Goal: Check status: Check status

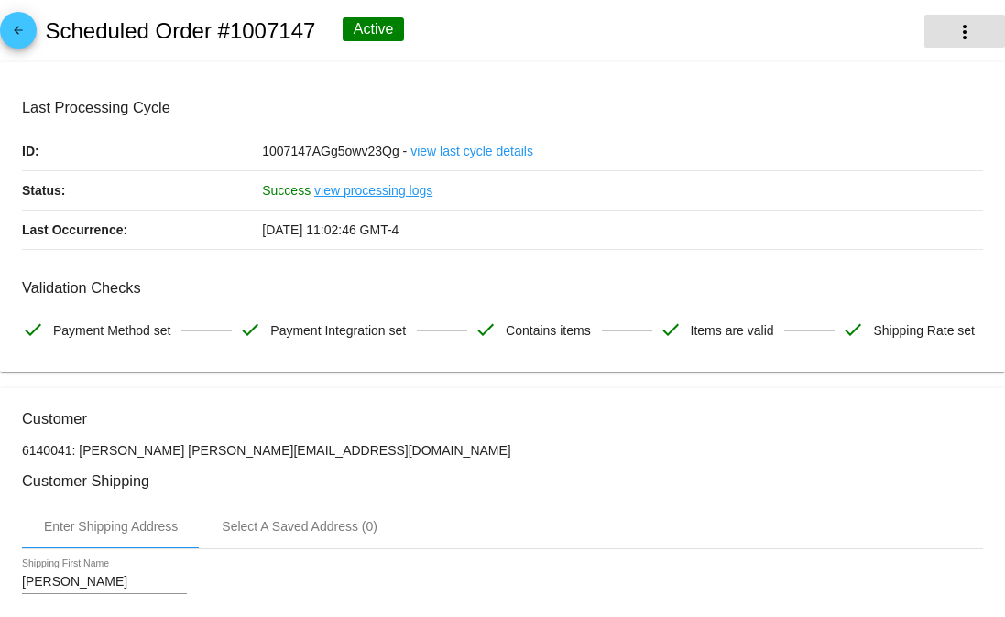
click at [954, 29] on mat-icon "more_vert" at bounding box center [964, 32] width 22 height 22
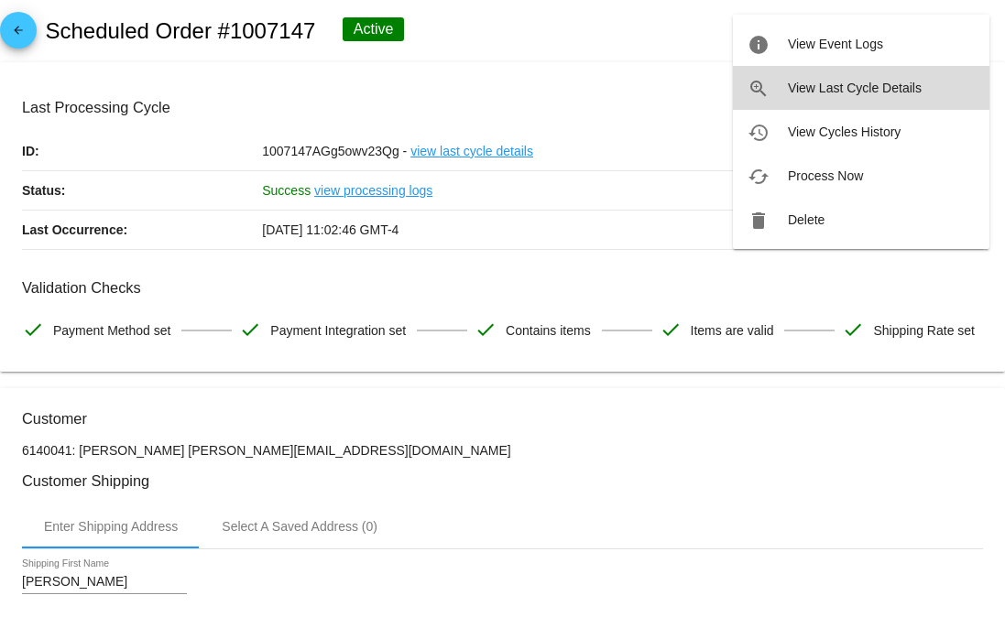
click at [849, 95] on button "zoom_in View Last Cycle Details" at bounding box center [861, 88] width 256 height 44
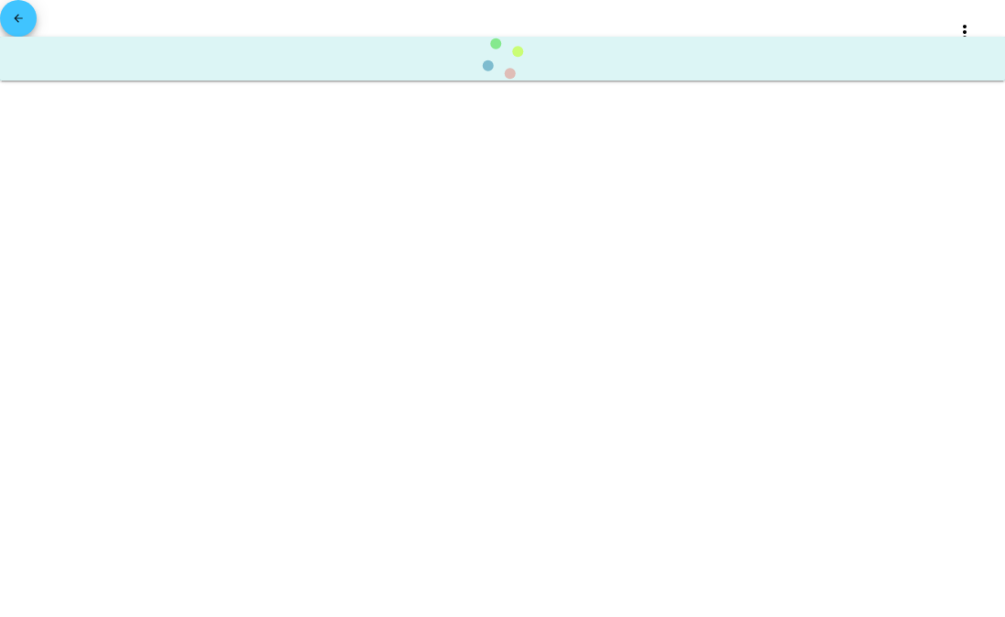
click at [22, 15] on mat-icon "arrow_back" at bounding box center [18, 23] width 22 height 22
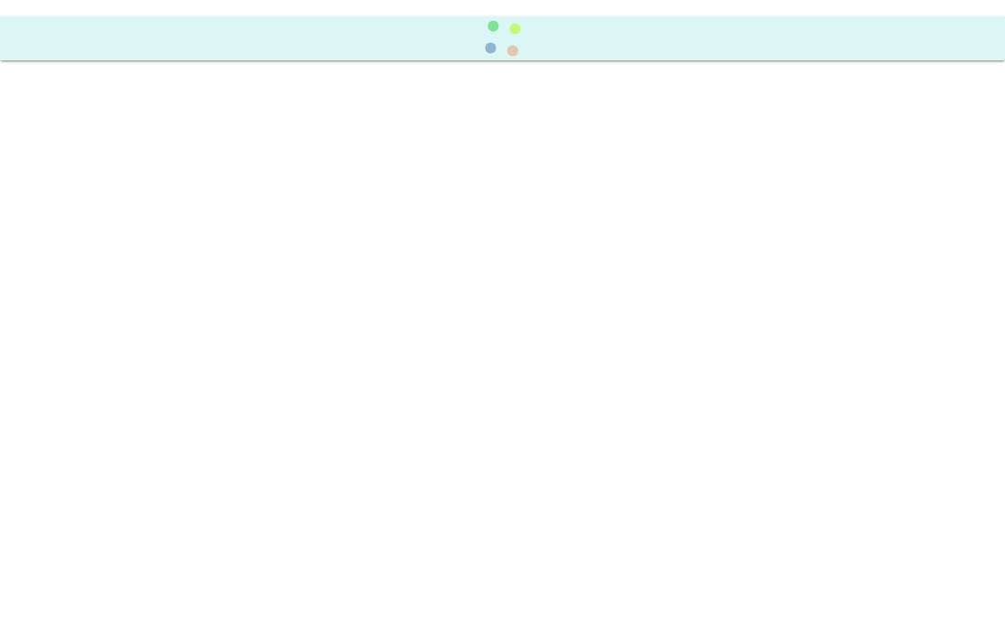
click at [484, 61] on body at bounding box center [502, 308] width 1005 height 617
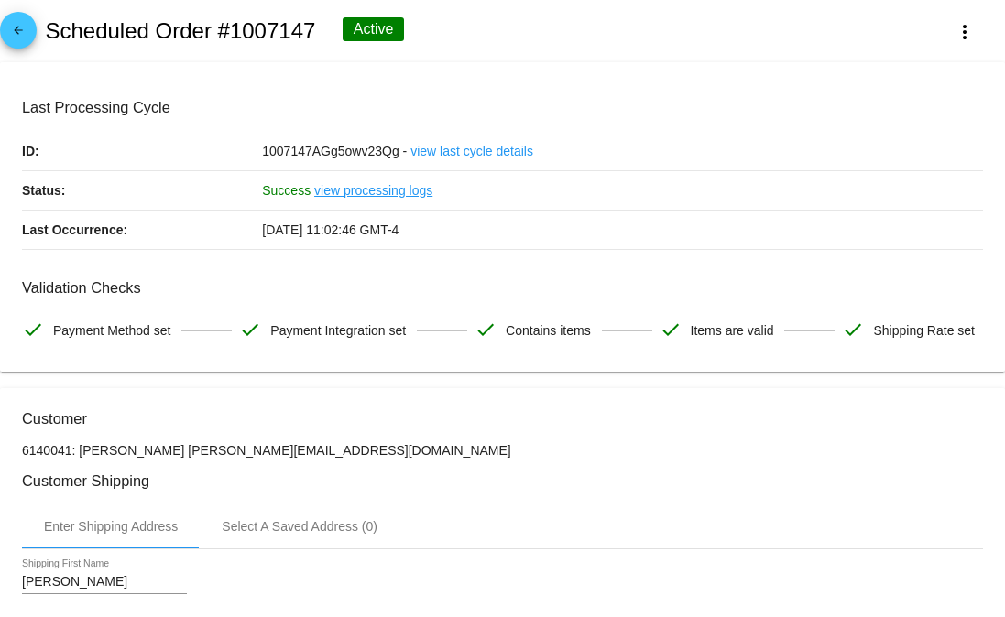
click at [463, 163] on link "view last cycle details" at bounding box center [471, 151] width 123 height 38
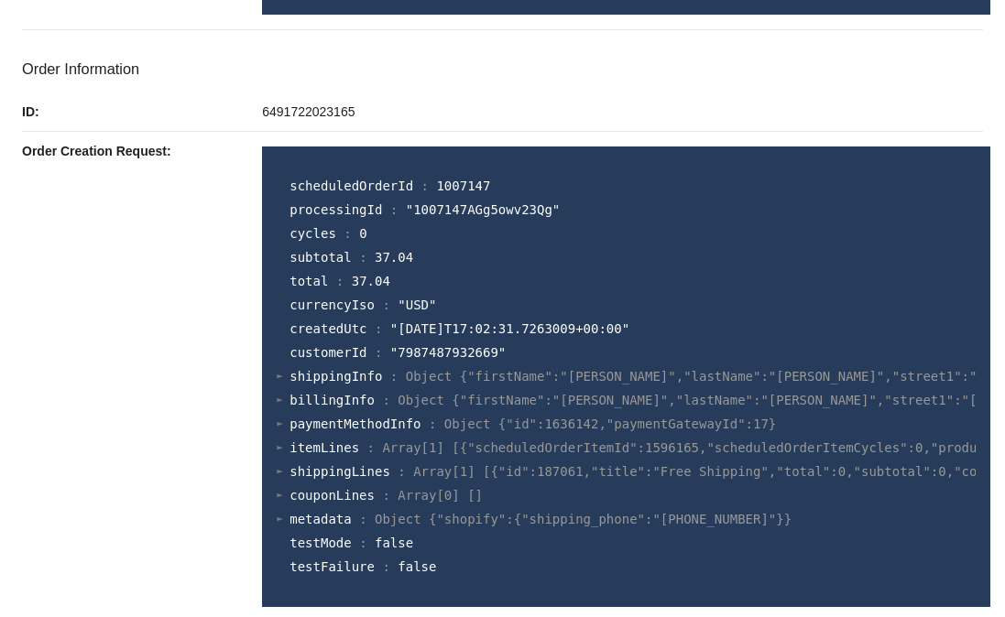
scroll to position [606, 0]
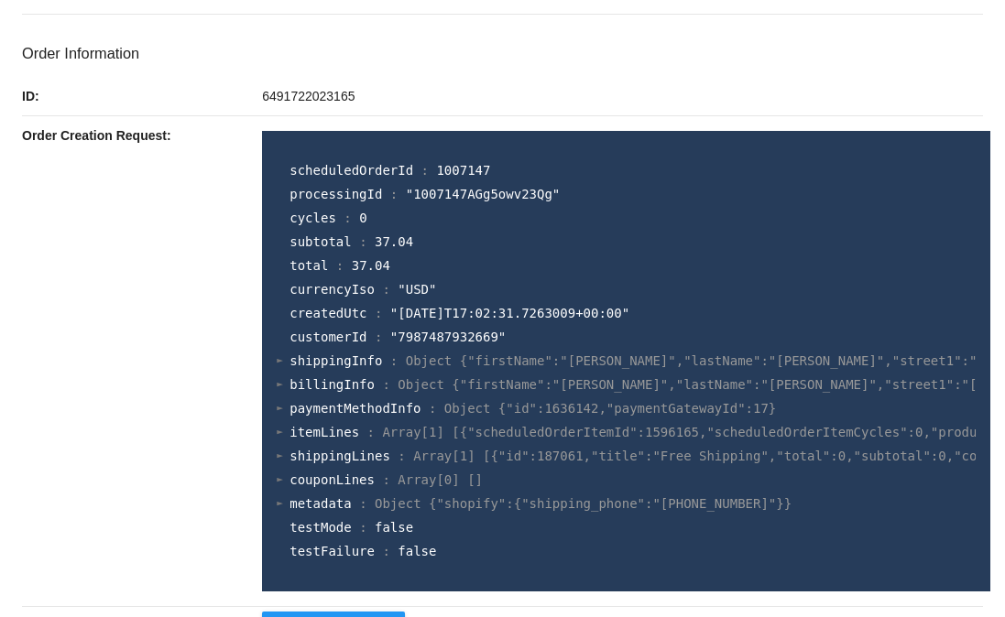
drag, startPoint x: 413, startPoint y: 281, endPoint x: 259, endPoint y: 253, distance: 156.4
click at [256, 253] on div "Order Creation Request: scheduledOrderId : 1007147 processingId : "1007147AGg5o…" at bounding box center [502, 361] width 961 height 491
click at [289, 249] on span "subtotal" at bounding box center [319, 241] width 61 height 15
click at [362, 273] on span "37.04" at bounding box center [371, 265] width 38 height 15
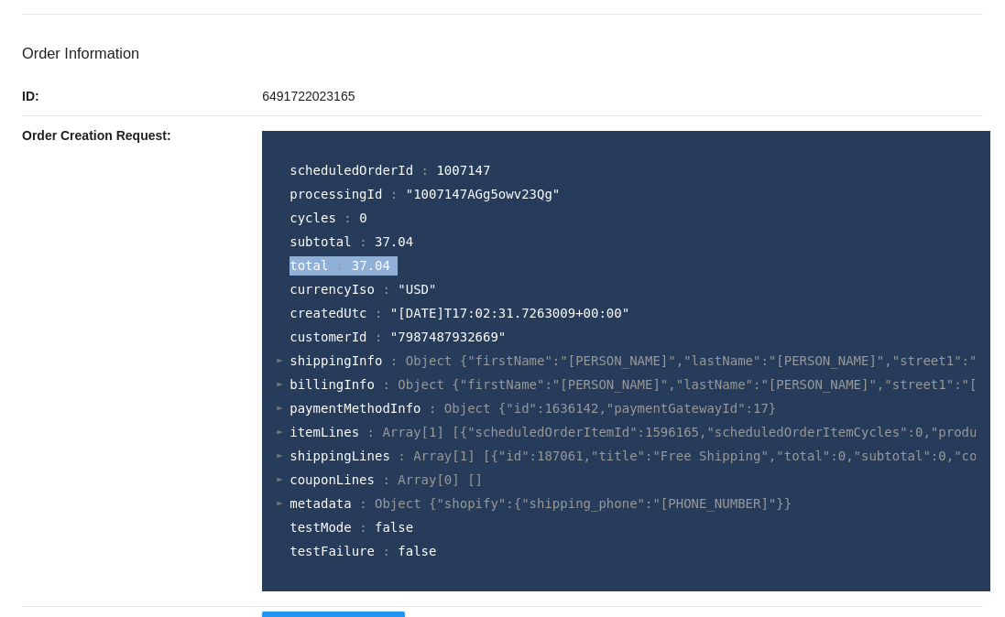
click at [362, 273] on span "37.04" at bounding box center [371, 265] width 38 height 15
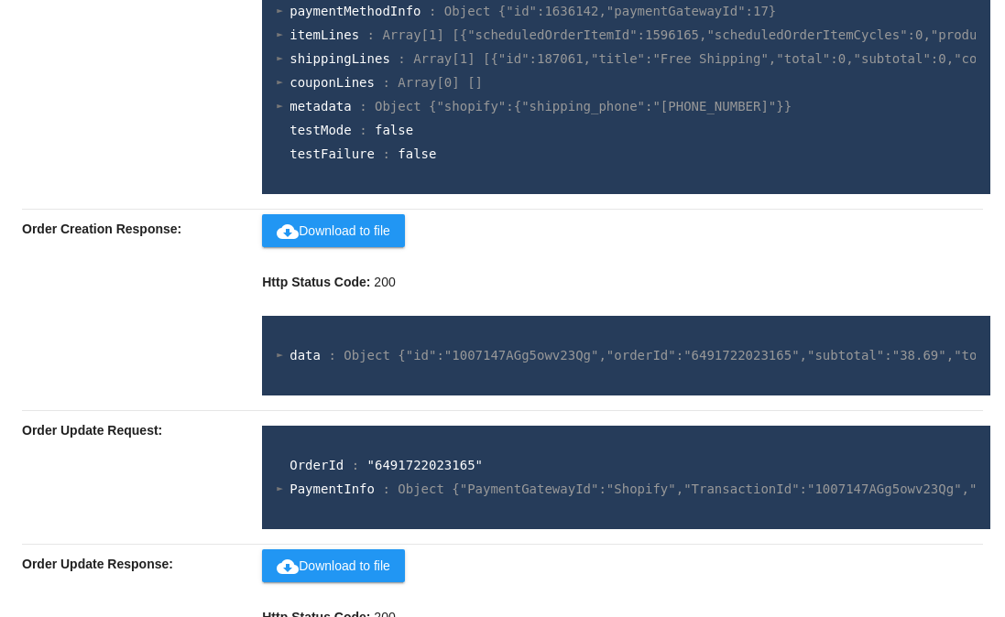
click at [277, 357] on div at bounding box center [280, 355] width 6 height 12
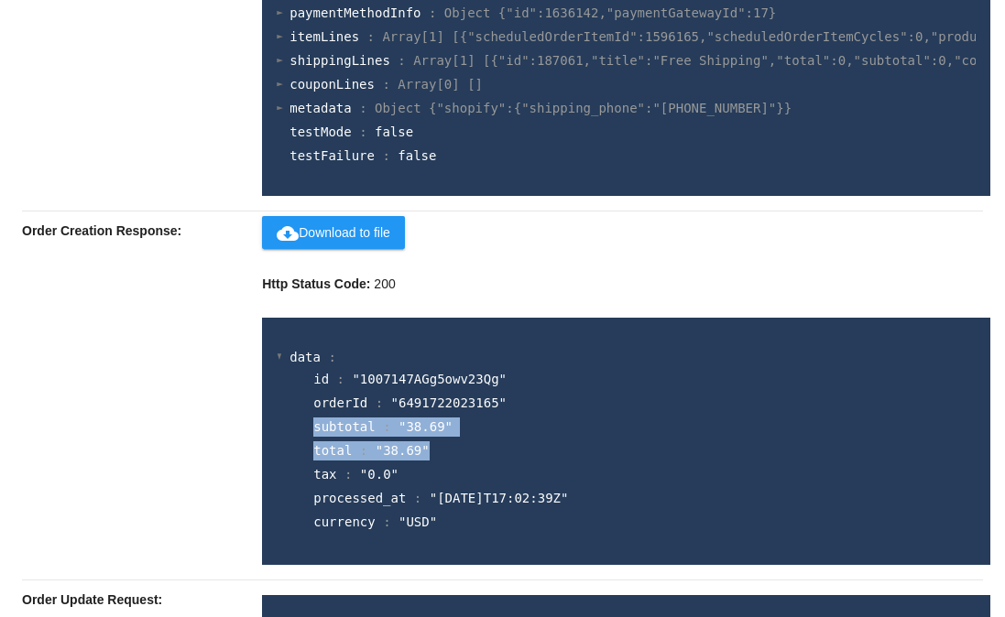
drag, startPoint x: 433, startPoint y: 449, endPoint x: 308, endPoint y: 440, distance: 125.8
click at [308, 440] on section "id : "1007147AGg5owv23Qg" orderId : "6491722023165" subtotal : "38.69" total : …" at bounding box center [636, 451] width 672 height 168
click at [142, 441] on div "Order Creation Response:" at bounding box center [142, 396] width 240 height 368
click at [135, 436] on div "Order Creation Response:" at bounding box center [142, 396] width 240 height 368
click at [749, 256] on div "cloud_download Download to file Http Status Code: 200 data : id : "1007147AGg5o…" at bounding box center [622, 396] width 721 height 368
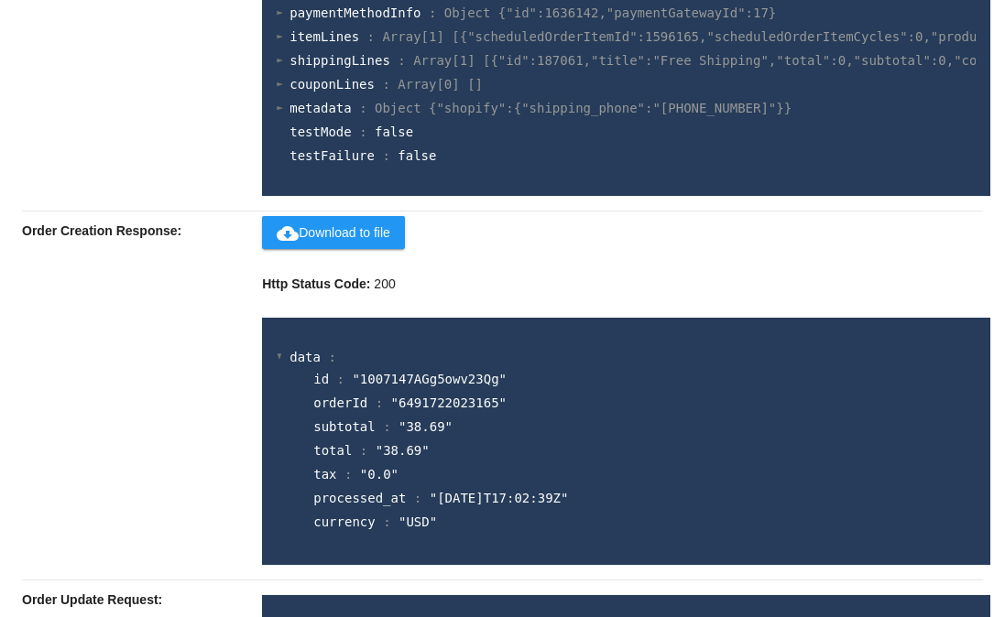
click at [359, 484] on section "tax : "0.0"" at bounding box center [641, 474] width 657 height 19
click at [543, 486] on section "tax : "0.0"" at bounding box center [641, 474] width 660 height 23
drag, startPoint x: 506, startPoint y: 484, endPoint x: 310, endPoint y: 481, distance: 196.0
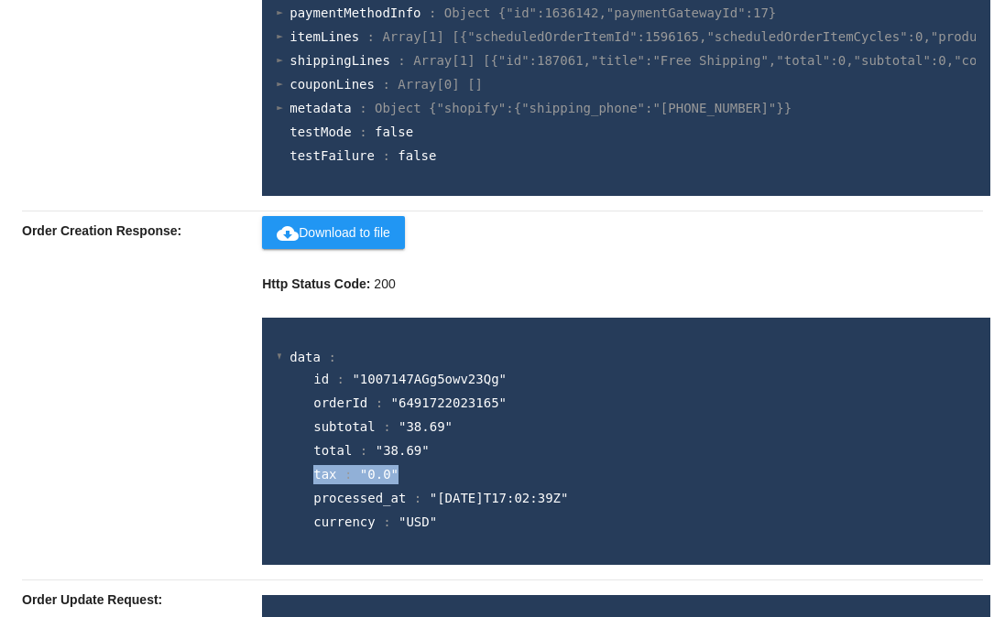
click at [313, 481] on section "tax : "0.0"" at bounding box center [641, 474] width 657 height 19
click at [423, 484] on section "tax : "0.0"" at bounding box center [641, 474] width 657 height 19
drag, startPoint x: 423, startPoint y: 485, endPoint x: 277, endPoint y: 491, distance: 145.7
click at [277, 492] on section "data : id : "1007147AGg5owv23Qg" orderId : "6491722023165" subtotal : "38.69" t…" at bounding box center [626, 441] width 699 height 192
click at [486, 482] on section "tax : "0.0"" at bounding box center [641, 474] width 657 height 19
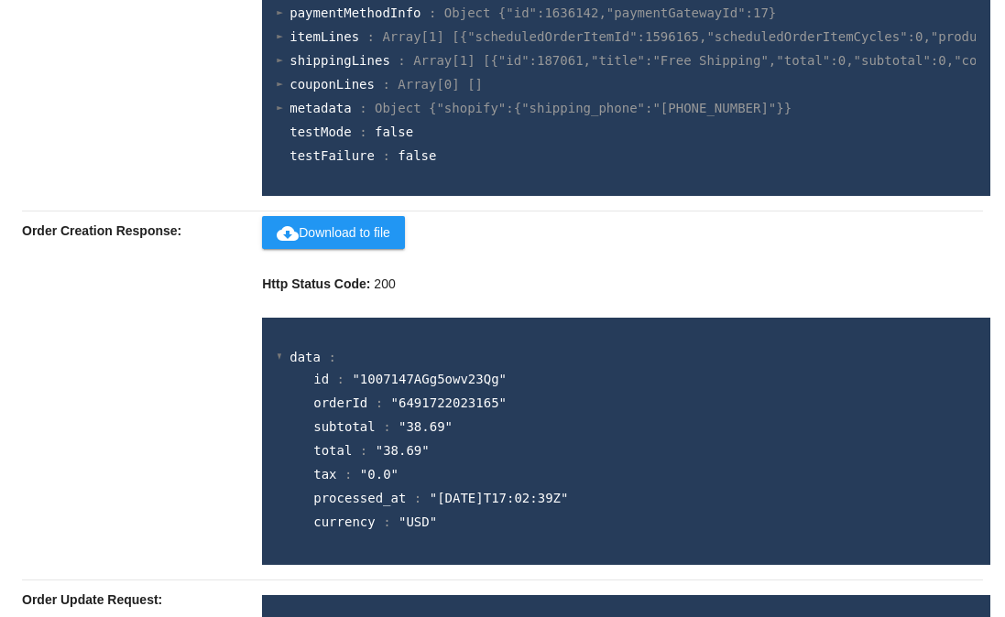
click at [486, 482] on section "tax : "0.0"" at bounding box center [641, 474] width 657 height 19
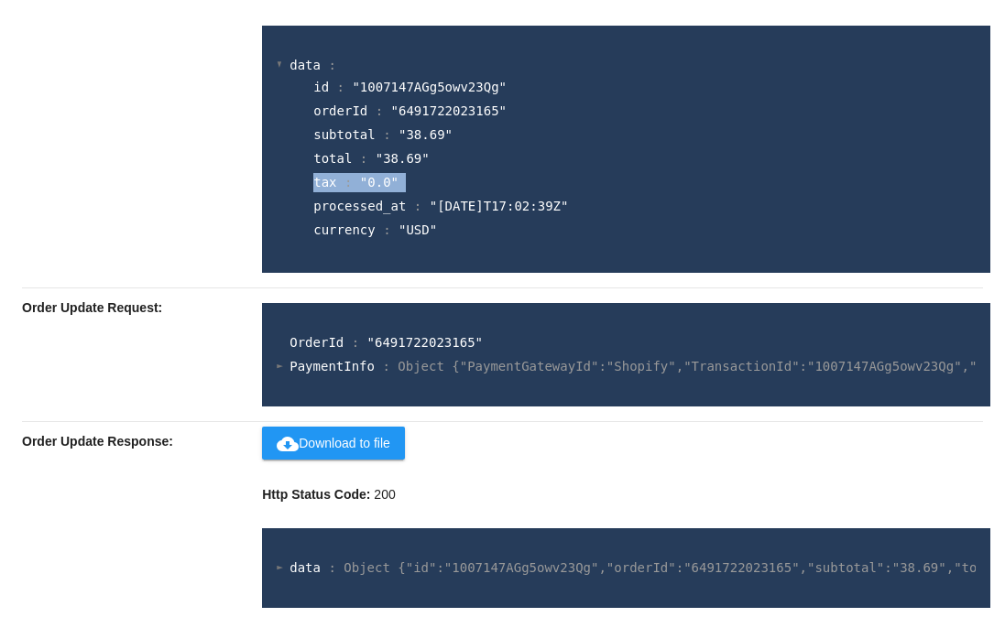
scroll to position [1327, 0]
